Goal: Task Accomplishment & Management: Manage account settings

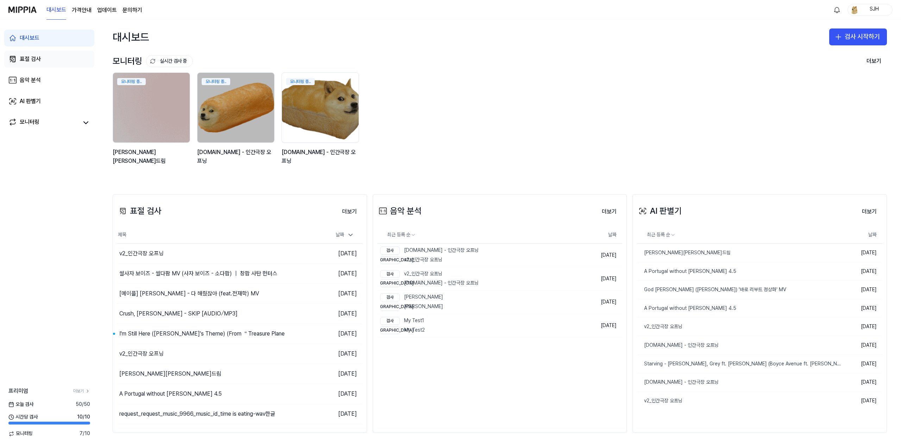
click at [67, 62] on link "표절 검사" at bounding box center [49, 59] width 90 height 17
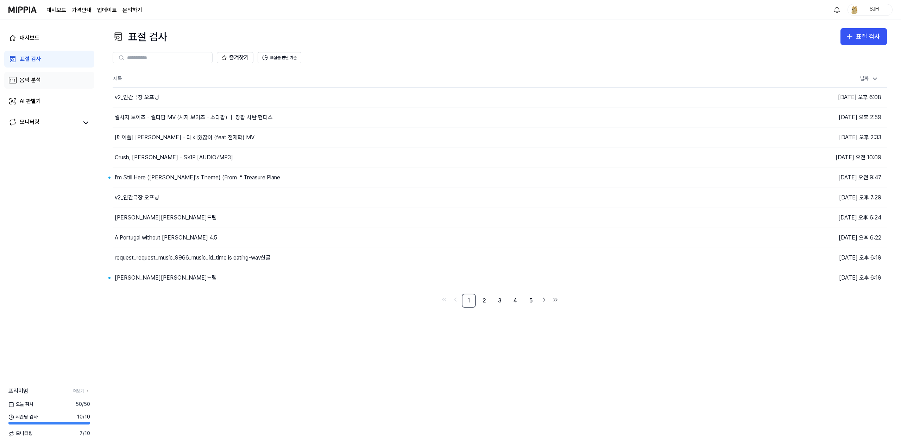
click at [46, 76] on link "음악 분석" at bounding box center [49, 80] width 90 height 17
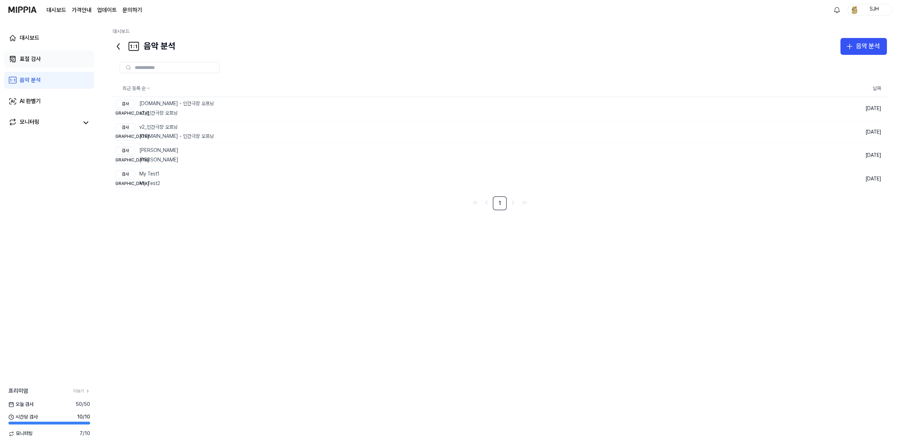
click at [47, 61] on link "표절 검사" at bounding box center [49, 59] width 90 height 17
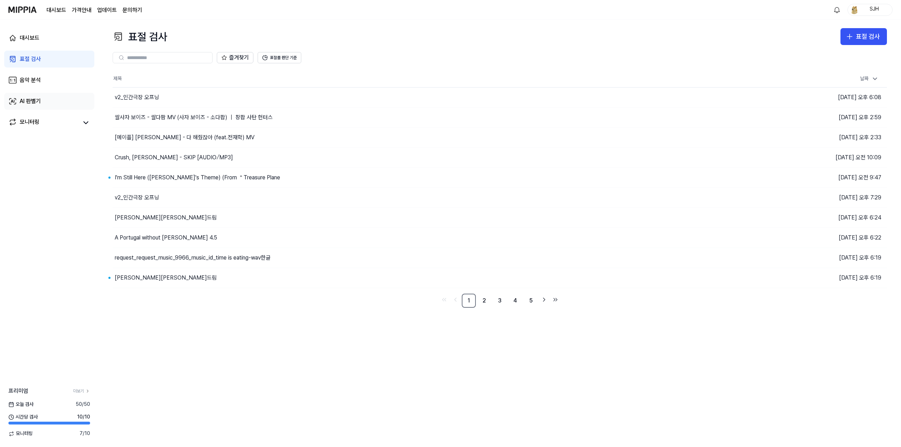
click at [38, 105] on div "AI 판별기" at bounding box center [30, 101] width 21 height 8
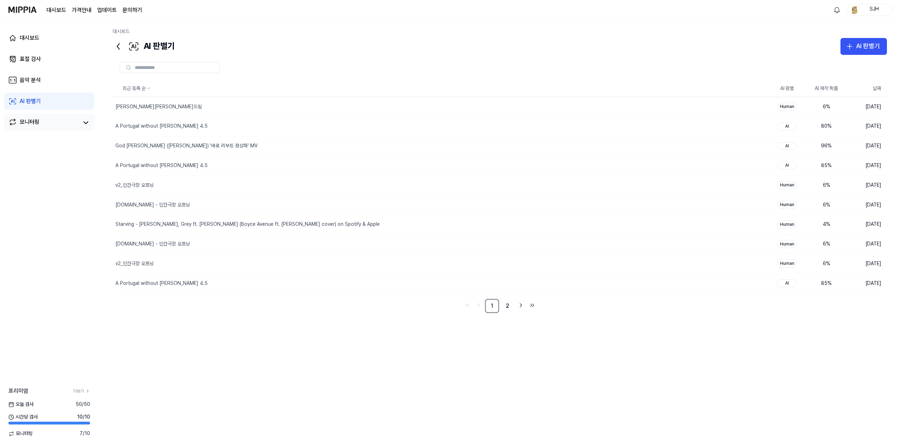
click at [32, 120] on div "모니터링" at bounding box center [30, 123] width 20 height 10
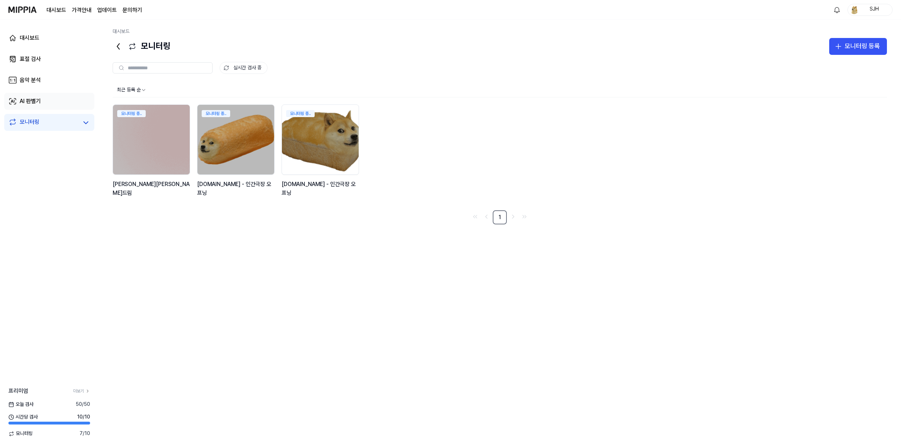
click at [42, 109] on link "AI 판별기" at bounding box center [49, 101] width 90 height 17
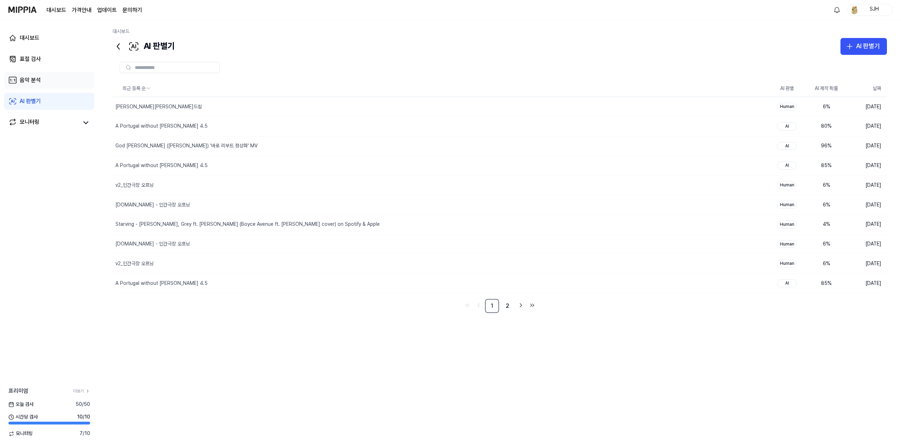
click at [44, 83] on link "음악 분석" at bounding box center [49, 80] width 90 height 17
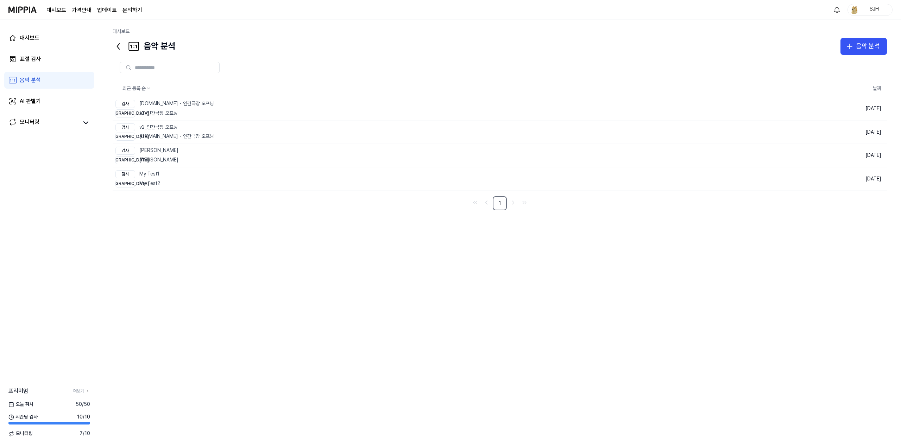
click at [48, 72] on link "음악 분석" at bounding box center [49, 80] width 90 height 17
click at [54, 61] on link "표절 검사" at bounding box center [49, 59] width 90 height 17
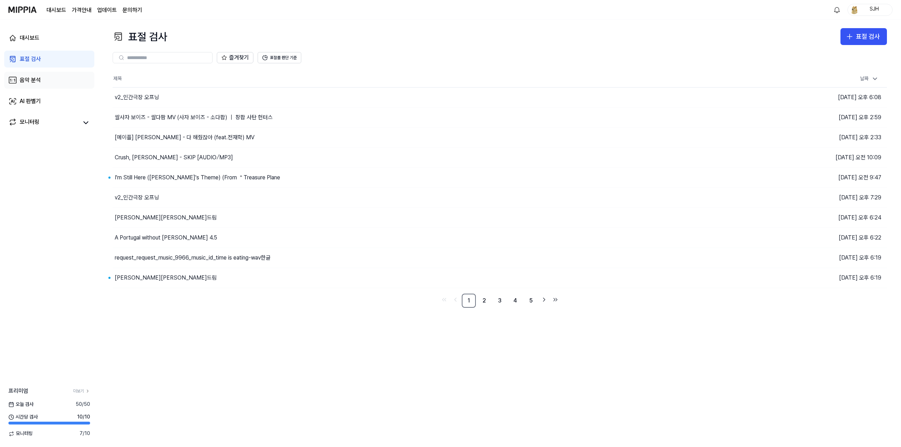
click at [53, 80] on link "음악 분석" at bounding box center [49, 80] width 90 height 17
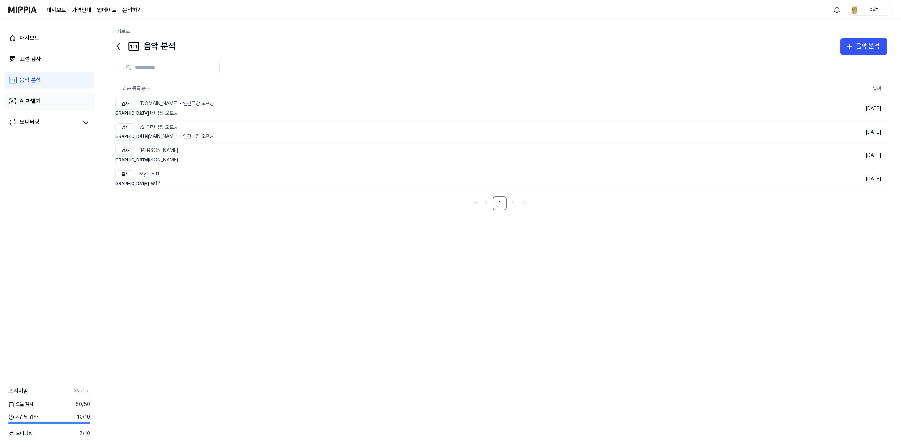
click at [45, 107] on link "AI 판별기" at bounding box center [49, 101] width 90 height 17
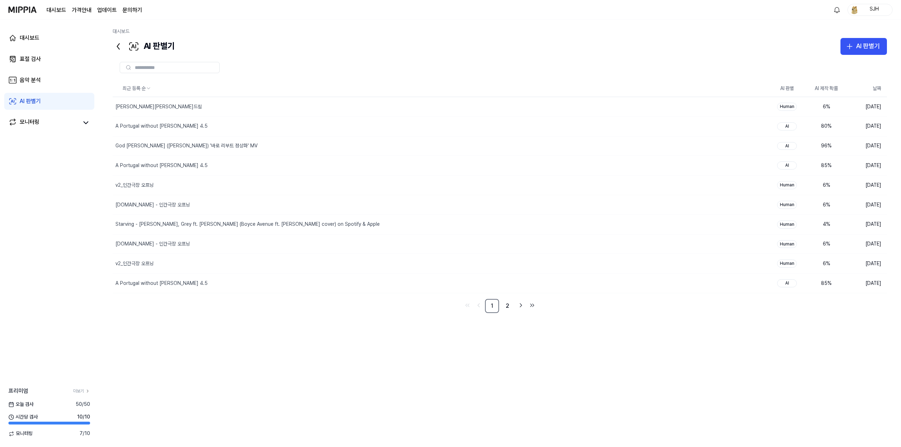
click at [55, 133] on div "대시보드 표절 검사 음악 분석 AI 판별기 모니터링" at bounding box center [49, 80] width 99 height 121
click at [55, 125] on link "모니터링" at bounding box center [43, 123] width 70 height 10
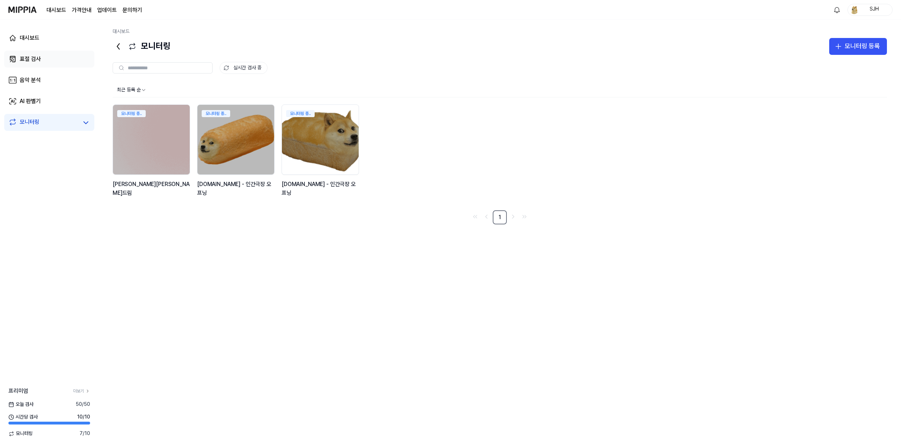
click at [46, 58] on link "표절 검사" at bounding box center [49, 59] width 90 height 17
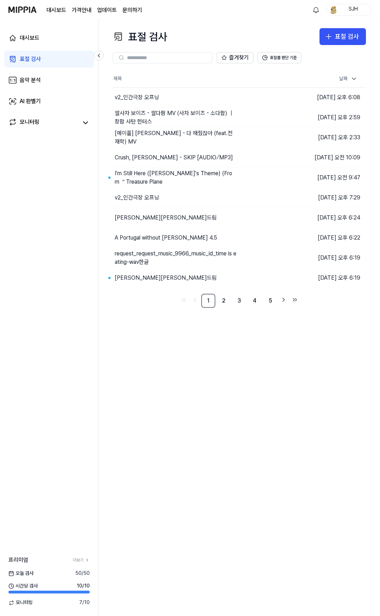
click at [177, 388] on div "표절 검사 표절 검사 표절 검사 음악 분석 AI 판별기 즐겨찾기 표절률 판단 기준 제목 날짜 v2_인간극장 오프닝 이동하기 [DATE] 오후 …" at bounding box center [240, 318] width 282 height 597
click at [186, 378] on div "표절 검사 표절 검사 표절 검사 음악 분석 AI 판별기 즐겨찾기 표절률 판단 기준 제목 날짜 v2_인간극장 오프닝 이동하기 [DATE] 오후 …" at bounding box center [240, 318] width 282 height 597
click at [237, 344] on div "표절 검사 표절 검사 표절 검사 음악 분석 AI 판별기 즐겨찾기 표절률 판단 기준 제목 날짜 v2_인간극장 오프닝 이동하기 [DATE] 오후 …" at bounding box center [240, 318] width 282 height 597
click at [43, 80] on link "음악 분석" at bounding box center [49, 80] width 90 height 17
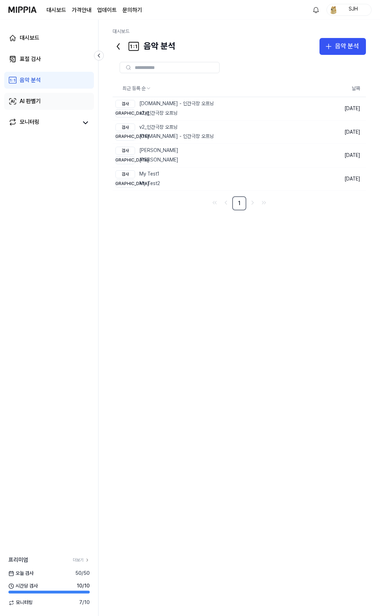
click at [47, 106] on link "AI 판별기" at bounding box center [49, 101] width 90 height 17
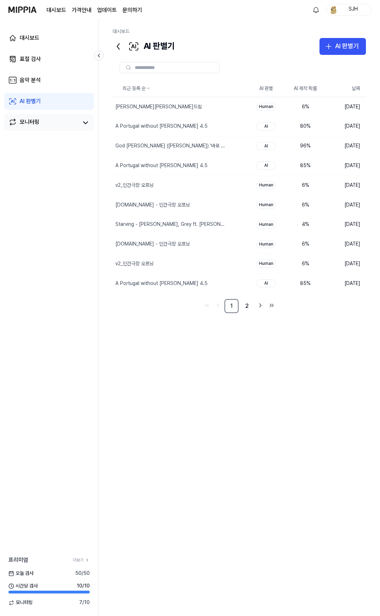
click at [50, 118] on link "모니터링" at bounding box center [43, 123] width 70 height 10
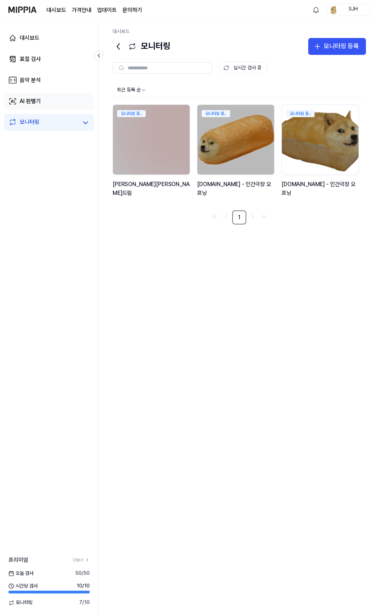
click at [48, 102] on link "AI 판별기" at bounding box center [49, 101] width 90 height 17
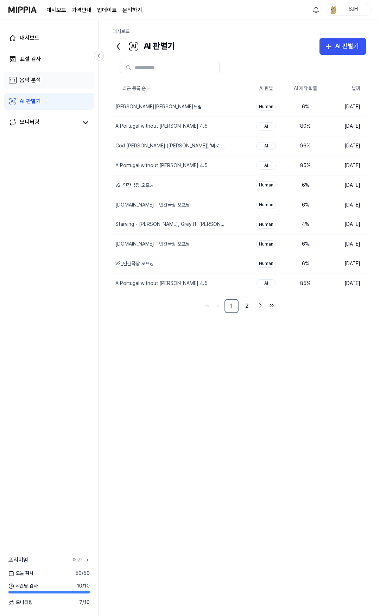
click at [48, 81] on link "음악 분석" at bounding box center [49, 80] width 90 height 17
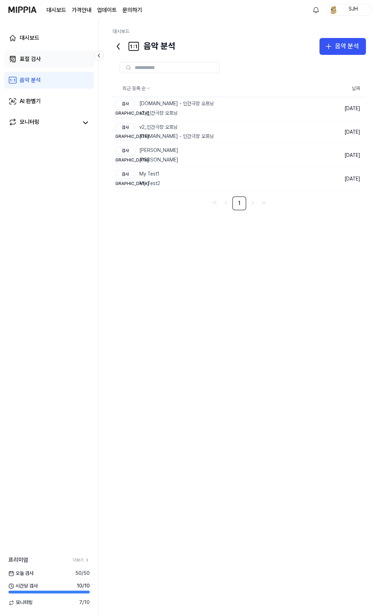
click at [53, 60] on link "표절 검사" at bounding box center [49, 59] width 90 height 17
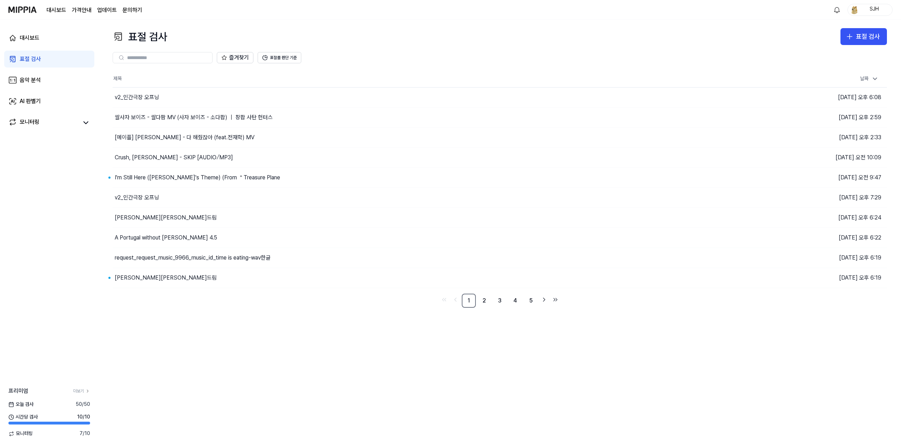
click at [380, 10] on div "SJH" at bounding box center [874, 10] width 27 height 8
drag, startPoint x: 702, startPoint y: 25, endPoint x: 420, endPoint y: 22, distance: 281.3
click at [380, 25] on div "표절 검사 표절 검사 표절 검사 음악 분석 AI 판별기 즐겨찾기 표절률 판단 기준 제목 날짜 v2_인간극장 오프닝 이동하기 [DATE] 오후 …" at bounding box center [500, 234] width 803 height 428
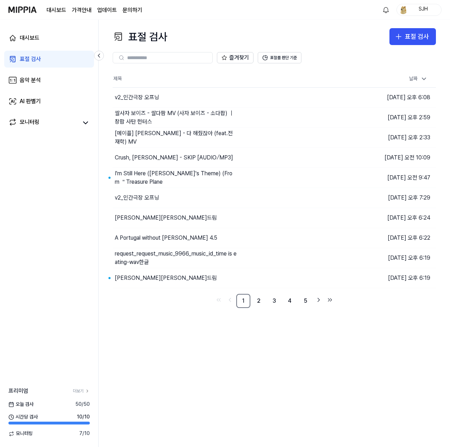
click at [57, 58] on link "표절 검사" at bounding box center [49, 59] width 90 height 17
click at [51, 73] on link "음악 분석" at bounding box center [49, 80] width 90 height 17
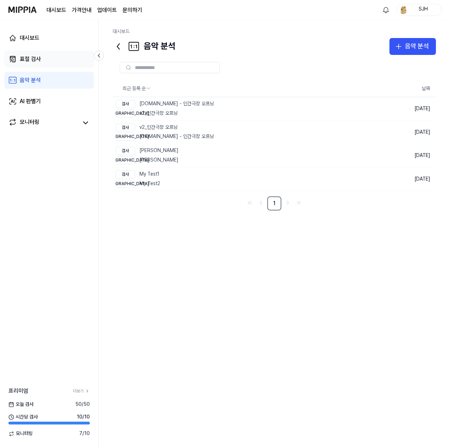
click at [57, 62] on link "표절 검사" at bounding box center [49, 59] width 90 height 17
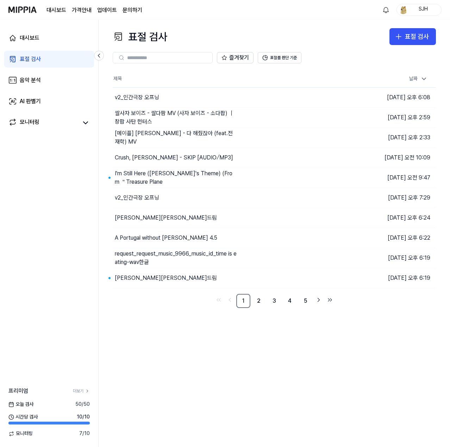
click at [37, 62] on div "표절 검사" at bounding box center [30, 59] width 21 height 8
click at [380, 39] on div "표절 검사" at bounding box center [417, 37] width 24 height 10
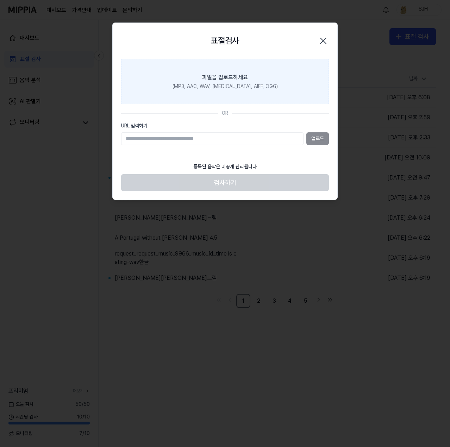
click at [298, 75] on label "파일을 업로드하세요 (MP3, AAC, WAV, FLAC, AIFF, OGG)" at bounding box center [225, 82] width 208 height 46
click at [0, 0] on input "파일을 업로드하세요 (MP3, AAC, WAV, FLAC, AIFF, OGG)" at bounding box center [0, 0] width 0 height 0
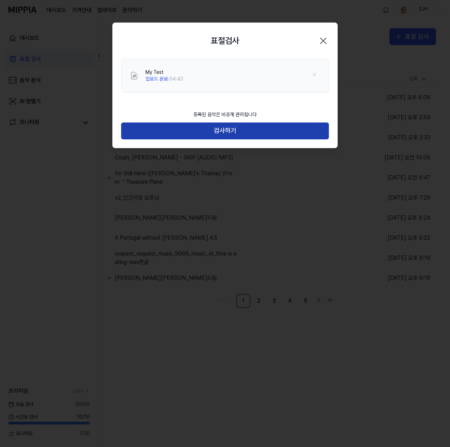
click at [251, 131] on button "검사하기" at bounding box center [225, 131] width 208 height 17
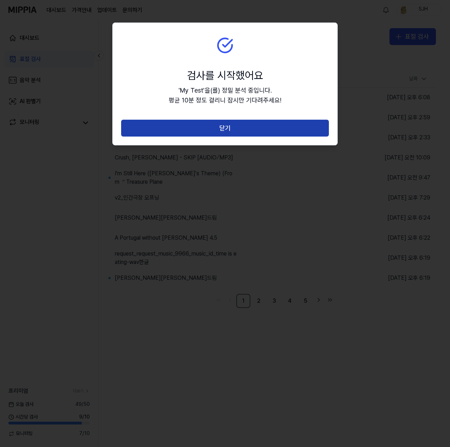
click at [281, 128] on button "닫기" at bounding box center [225, 128] width 208 height 17
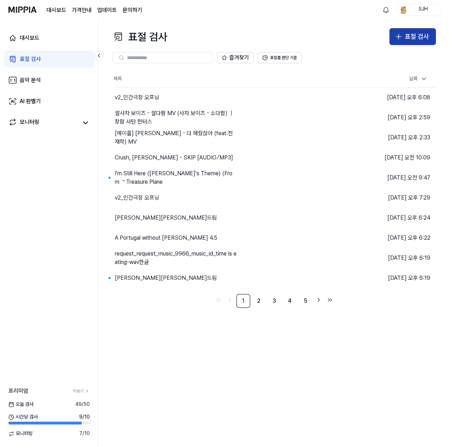
click at [380, 37] on div "표절 검사" at bounding box center [417, 37] width 24 height 10
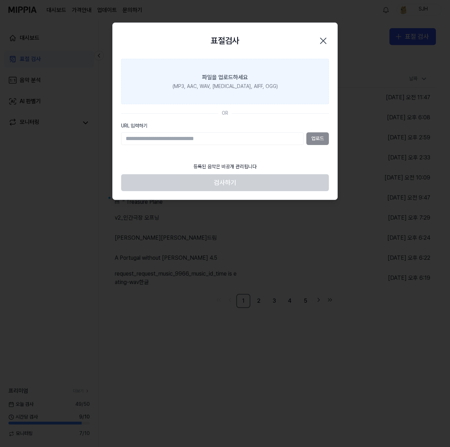
click at [258, 93] on label "파일을 업로드하세요 (MP3, AAC, WAV, FLAC, AIFF, OGG)" at bounding box center [225, 82] width 208 height 46
click at [0, 0] on input "파일을 업로드하세요 (MP3, AAC, WAV, FLAC, AIFF, OGG)" at bounding box center [0, 0] width 0 height 0
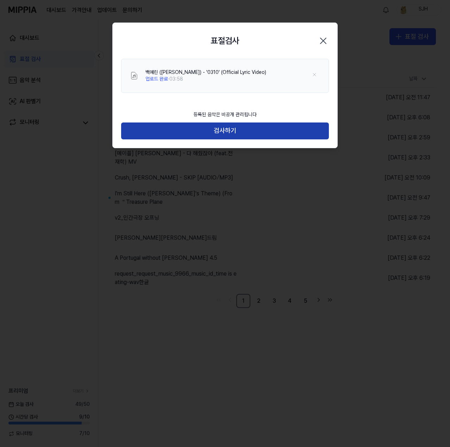
click at [244, 133] on button "검사하기" at bounding box center [225, 131] width 208 height 17
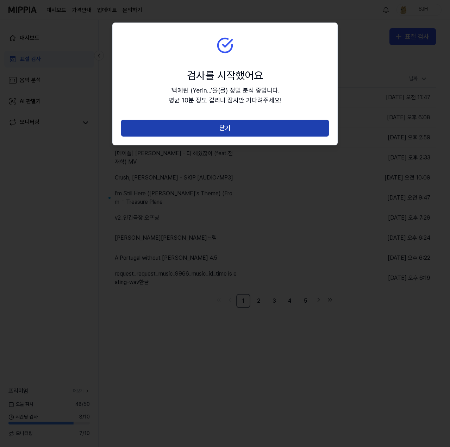
click at [228, 128] on button "닫기" at bounding box center [225, 128] width 208 height 17
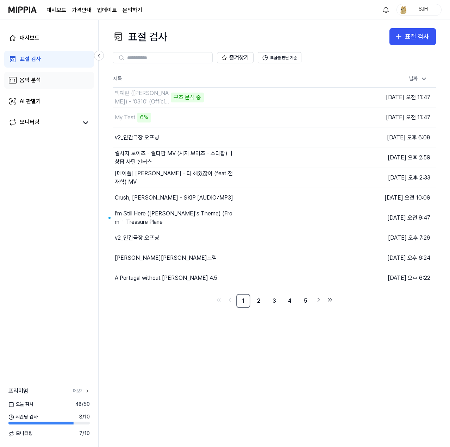
click at [55, 82] on link "음악 분석" at bounding box center [49, 80] width 90 height 17
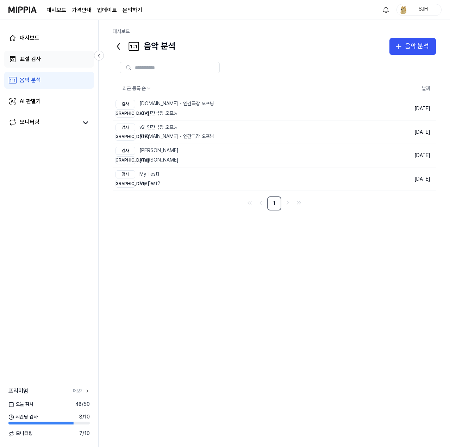
click at [48, 62] on link "표절 검사" at bounding box center [49, 59] width 90 height 17
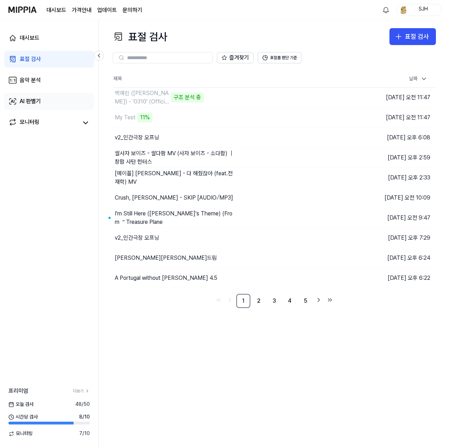
click at [37, 104] on div "AI 판별기" at bounding box center [30, 101] width 21 height 8
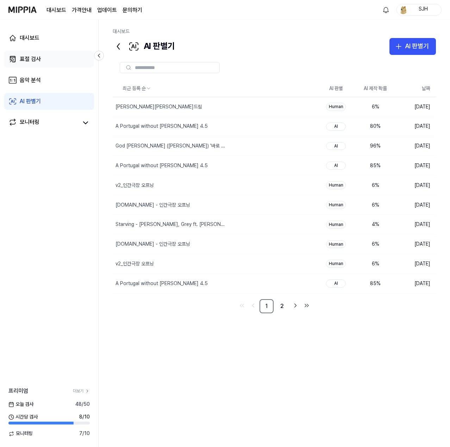
click at [53, 58] on link "표절 검사" at bounding box center [49, 59] width 90 height 17
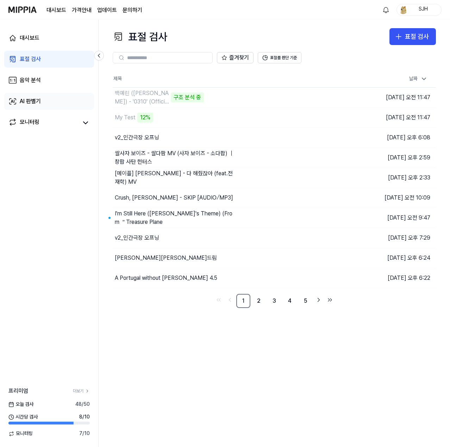
click at [45, 96] on link "AI 판별기" at bounding box center [49, 101] width 90 height 17
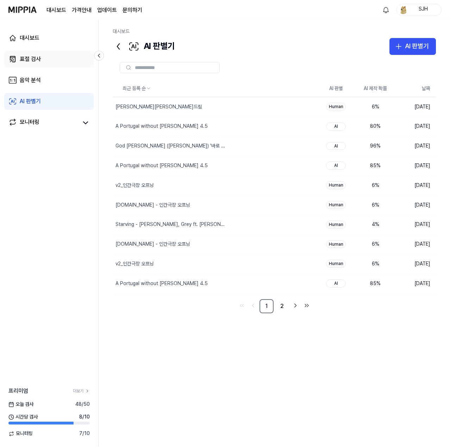
click at [53, 54] on link "표절 검사" at bounding box center [49, 59] width 90 height 17
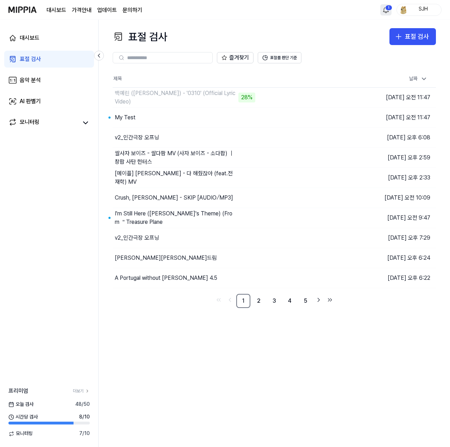
click at [380, 5] on html "대시보드 가격안내 업데이트 문의하기 1 SJH 대시보드 표절 검사 음악 분석 AI 판별기 모니터링 프리미엄 더보기 오늘 검사 48 / 50 시…" at bounding box center [225, 223] width 450 height 447
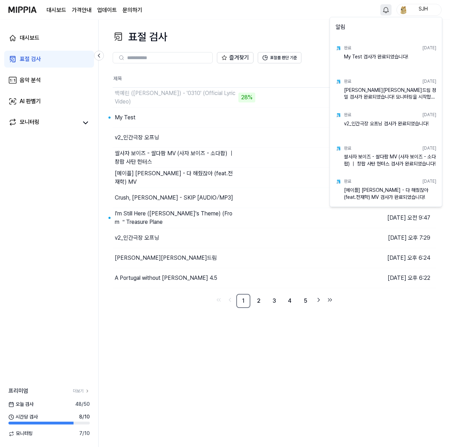
click at [307, 16] on html "대시보드 가격안내 업데이트 문의하기 SJH 대시보드 표절 검사 음악 분석 AI 판별기 모니터링 프리미엄 더보기 오늘 검사 48 / 50 시간당…" at bounding box center [225, 223] width 450 height 447
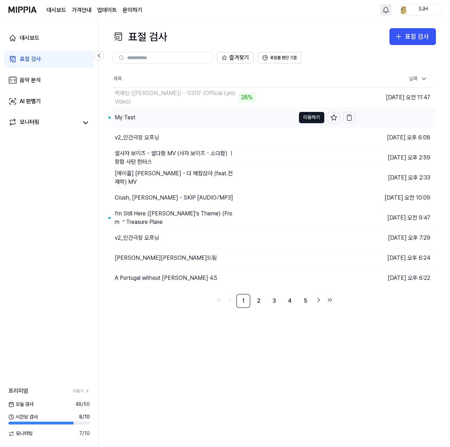
click at [180, 117] on div "My Test" at bounding box center [204, 118] width 183 height 20
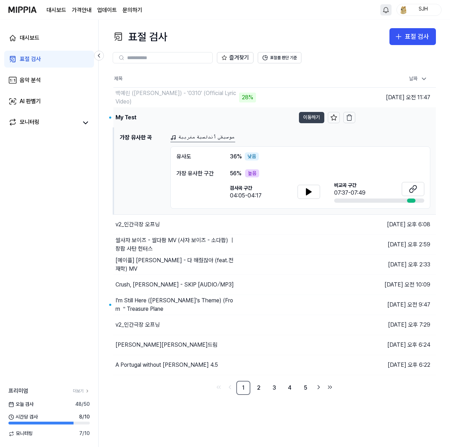
click at [308, 114] on button "이동하기" at bounding box center [311, 117] width 25 height 11
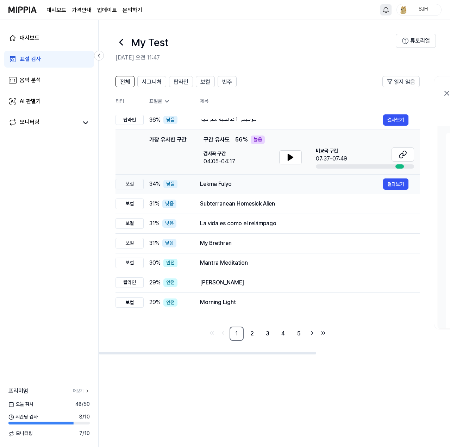
click at [250, 190] on td "Lekma Fulyo 결과보기" at bounding box center [304, 184] width 231 height 20
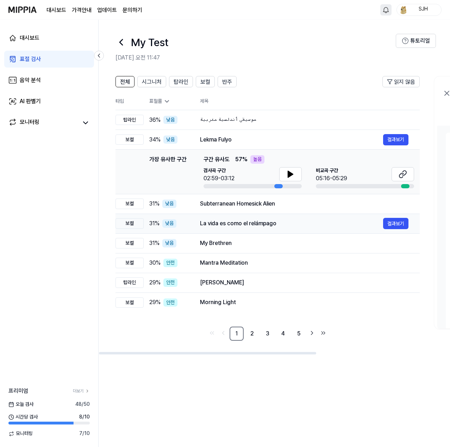
click at [264, 214] on td "La vida es como el relámpago 결과보기" at bounding box center [304, 224] width 231 height 20
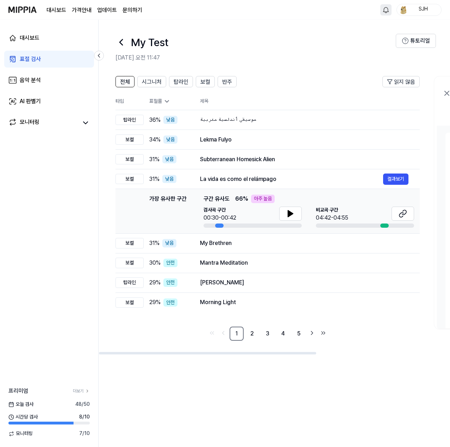
click at [292, 67] on header "My Test 2025.09.18 오전 11:47 튜토리얼" at bounding box center [274, 44] width 351 height 49
click at [27, 12] on img at bounding box center [22, 9] width 28 height 19
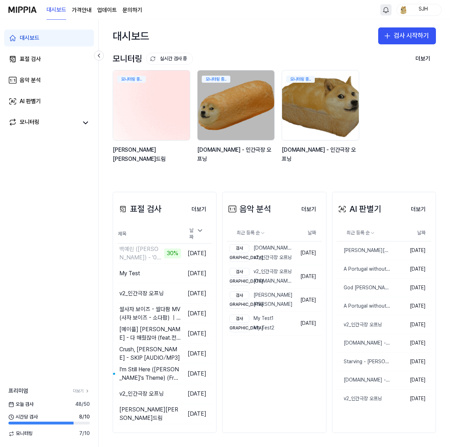
click at [135, 108] on img at bounding box center [151, 105] width 84 height 77
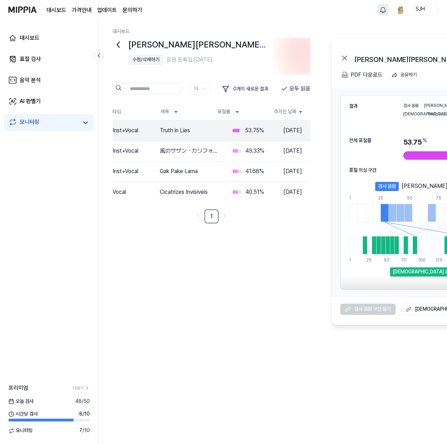
click at [152, 59] on div "수정/삭제하기" at bounding box center [145, 59] width 27 height 7
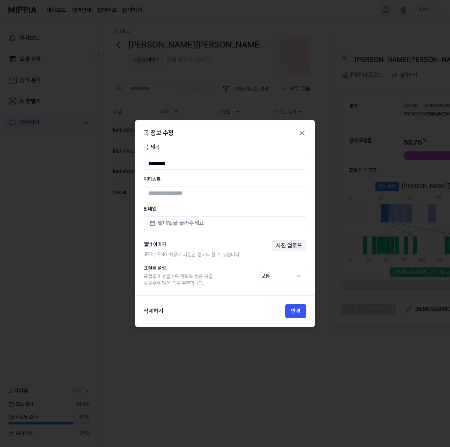
click at [281, 244] on button "사진 업로드" at bounding box center [289, 245] width 34 height 11
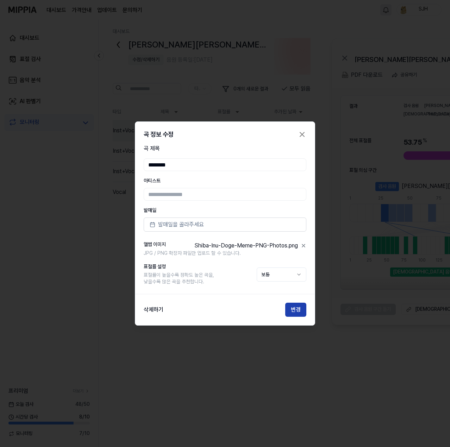
click at [299, 310] on button "변경" at bounding box center [295, 310] width 21 height 14
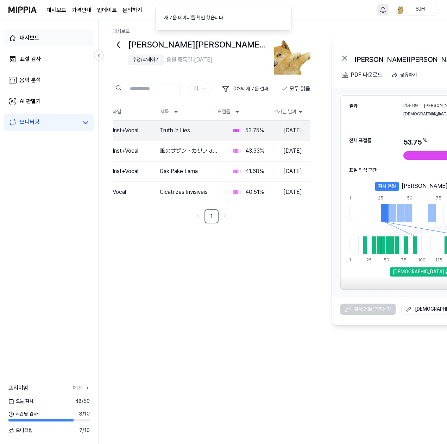
click at [40, 38] on link "대시보드" at bounding box center [49, 38] width 90 height 17
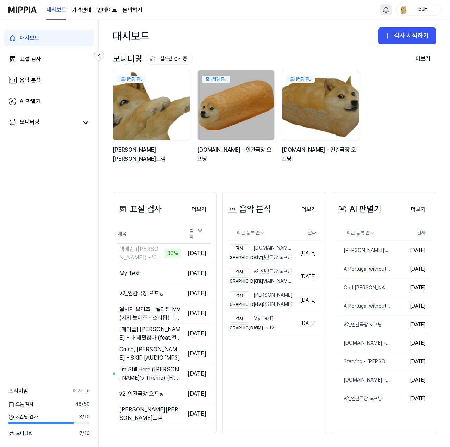
click at [380, 141] on div "모니터링 중.. 김창섭의 건드림 모니터링 중.. y2mate.com - 인간극장 오프닝 모니터링 중.. y2mate.com - 인간극장 오프닝" at bounding box center [268, 120] width 323 height 101
